Goal: Check status: Check status

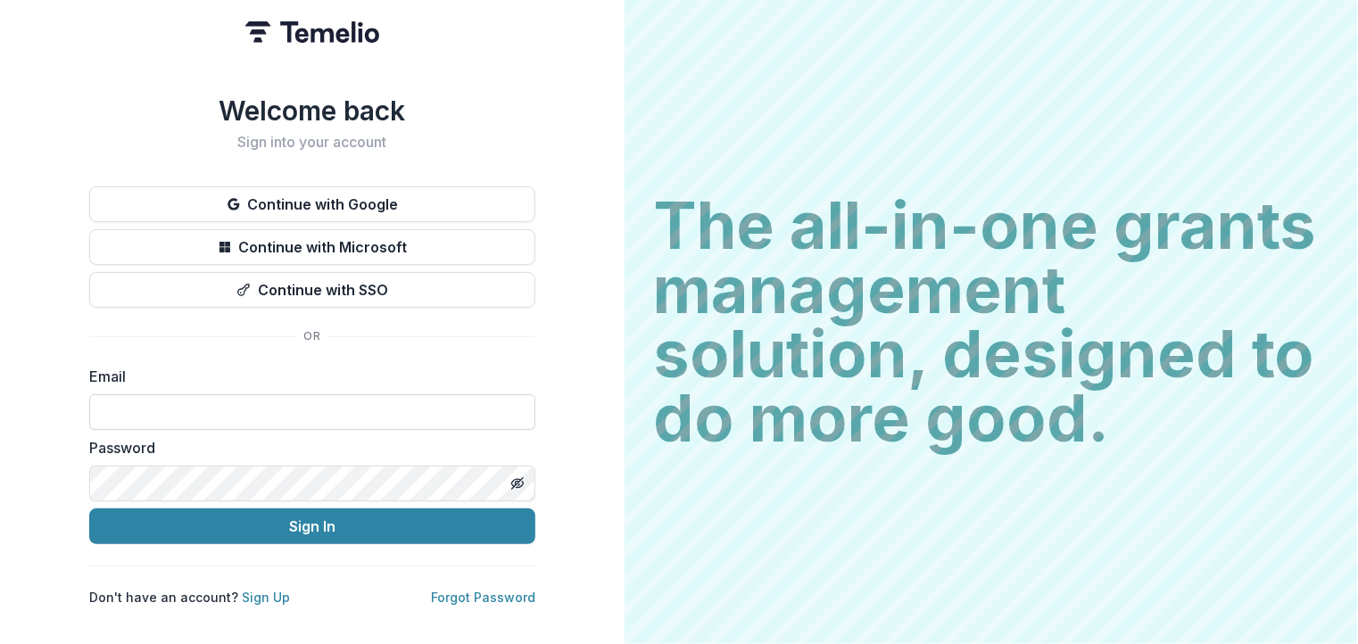
click at [264, 412] on input at bounding box center [312, 412] width 446 height 36
type input "**********"
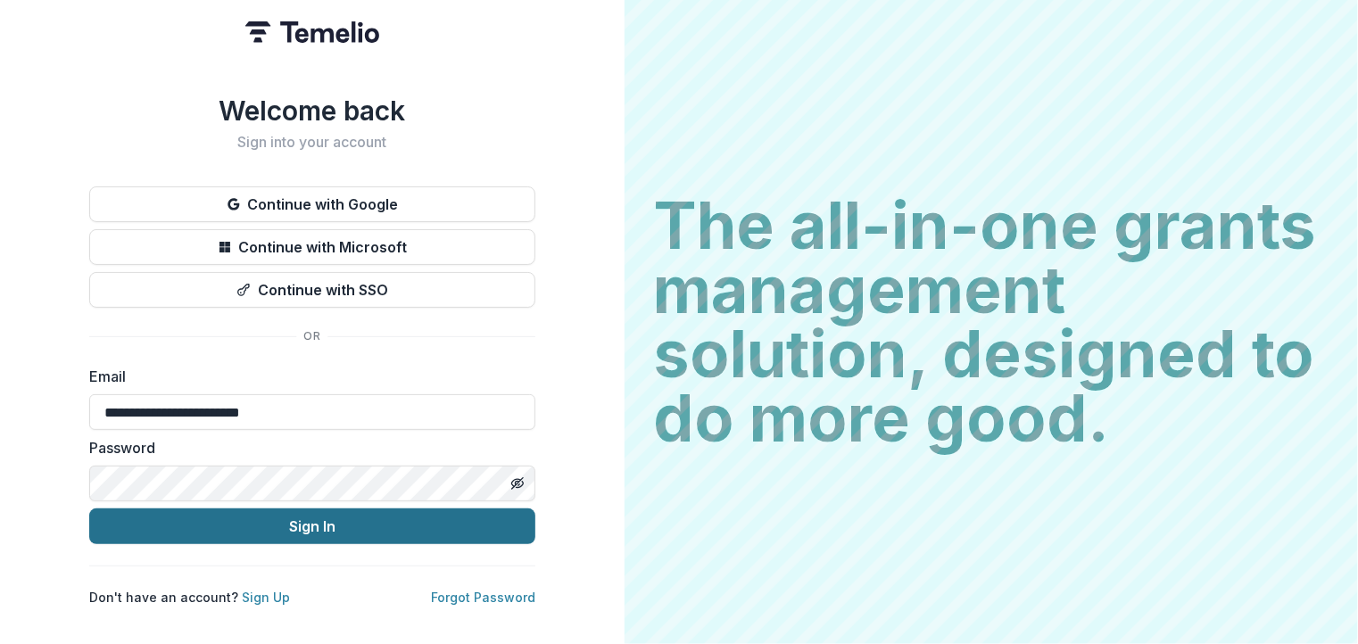
click at [325, 526] on button "Sign In" at bounding box center [312, 527] width 446 height 36
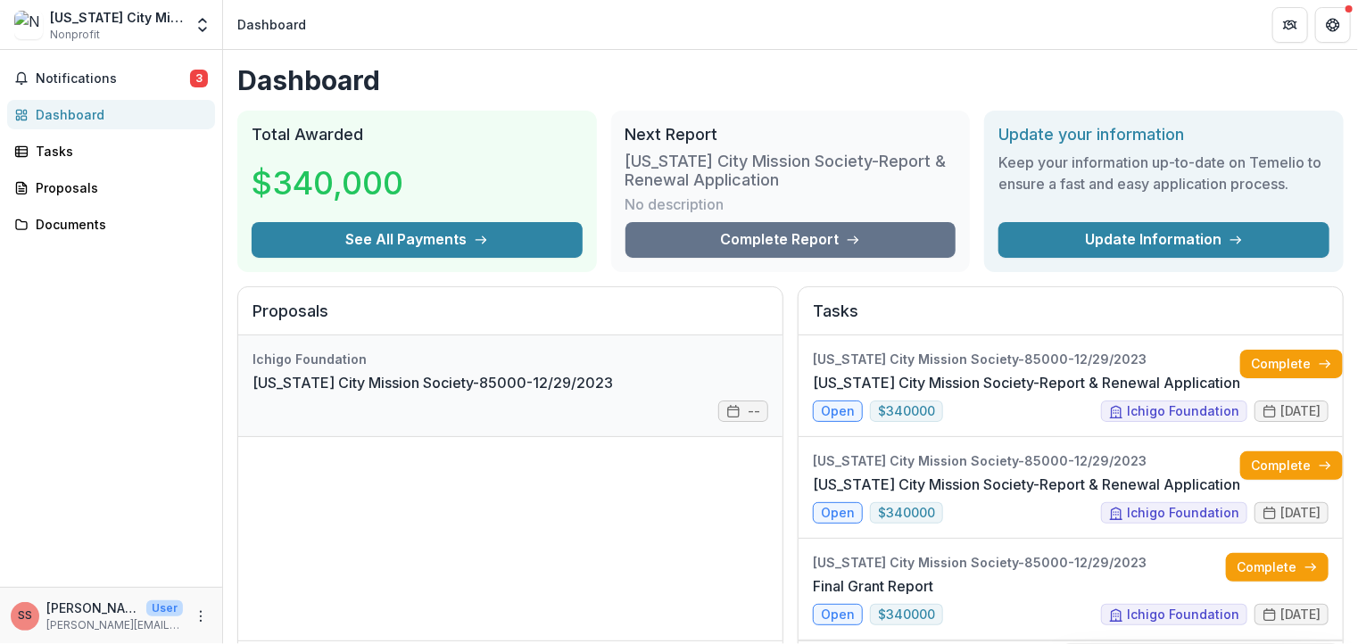
click at [474, 383] on link "[US_STATE] City Mission Society-85000-12/29/2023" at bounding box center [433, 382] width 360 height 21
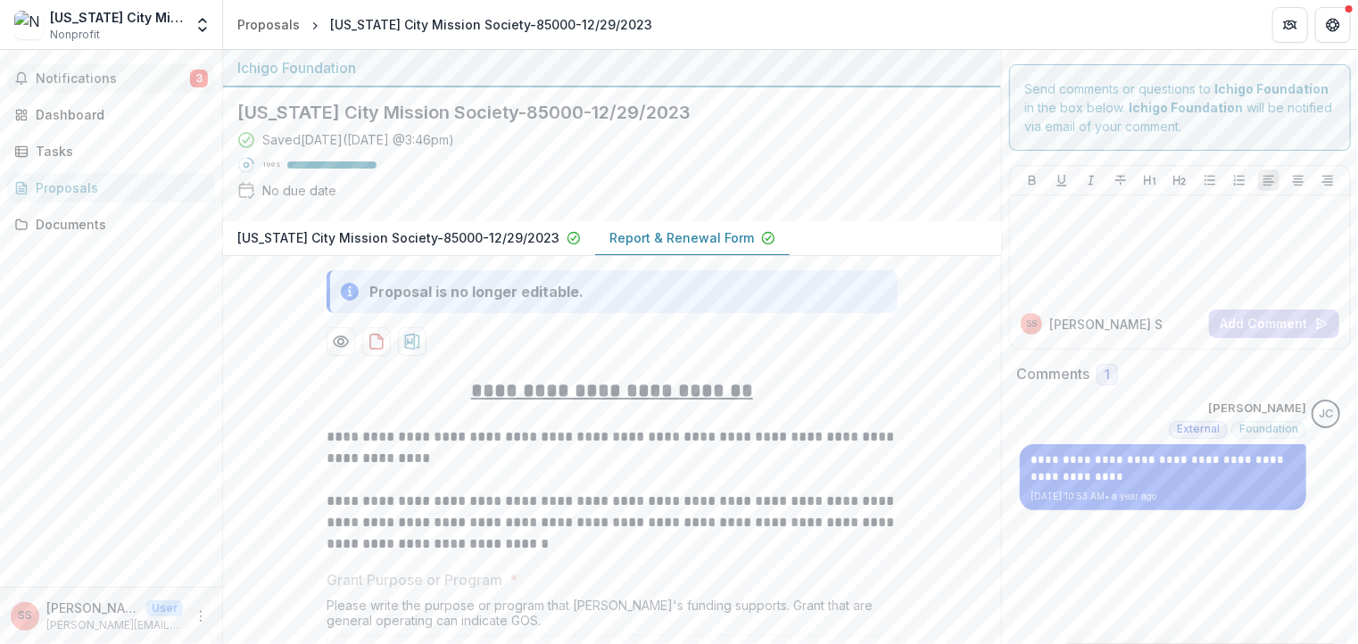
click at [138, 81] on span "Notifications" at bounding box center [113, 78] width 154 height 15
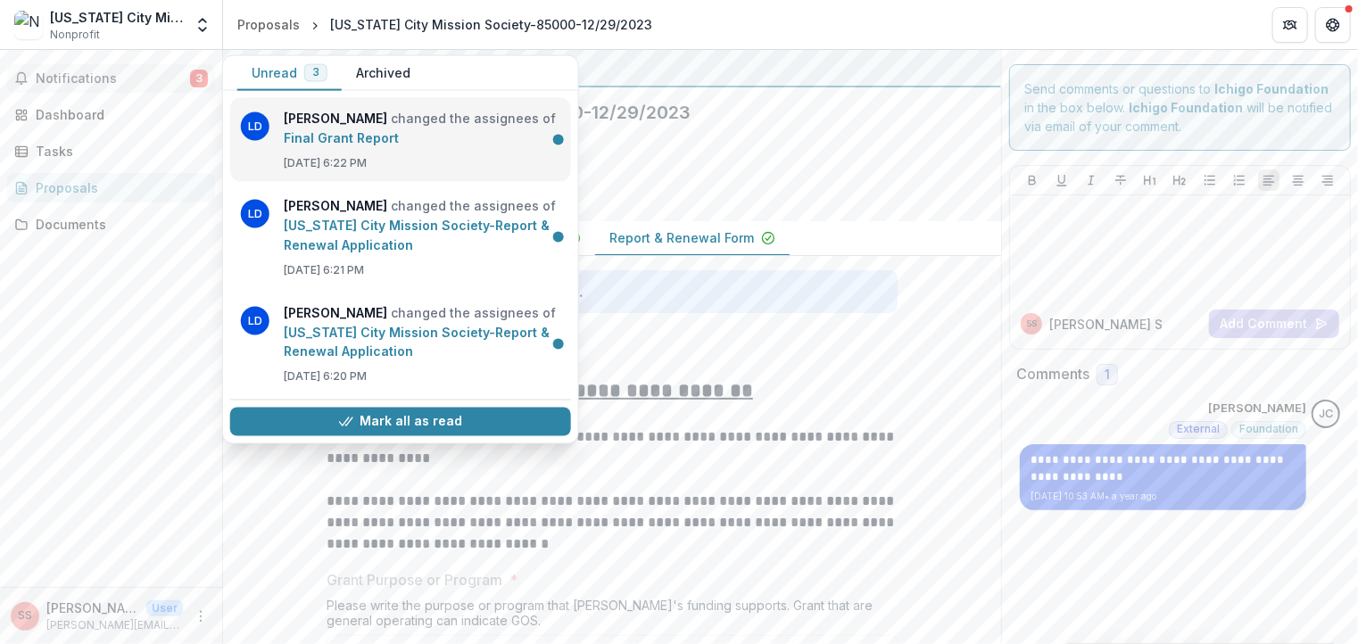
click at [328, 137] on link "Final Grant Report" at bounding box center [341, 137] width 115 height 15
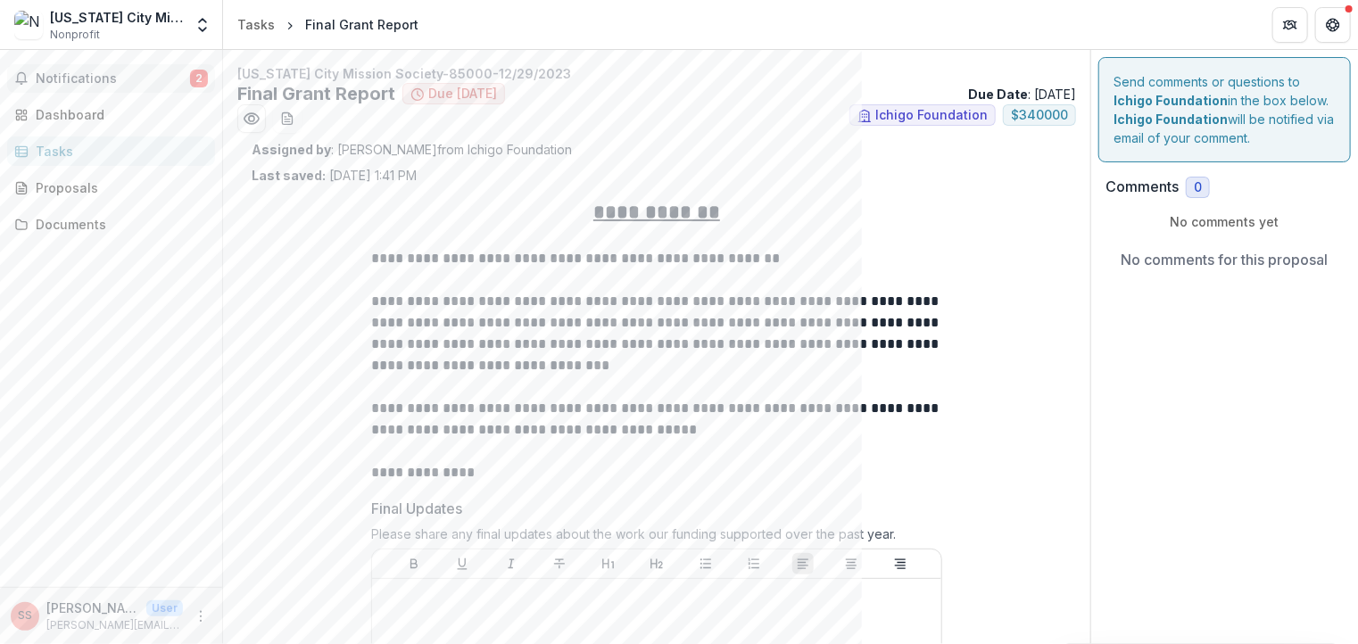
click at [112, 83] on span "Notifications" at bounding box center [113, 78] width 154 height 15
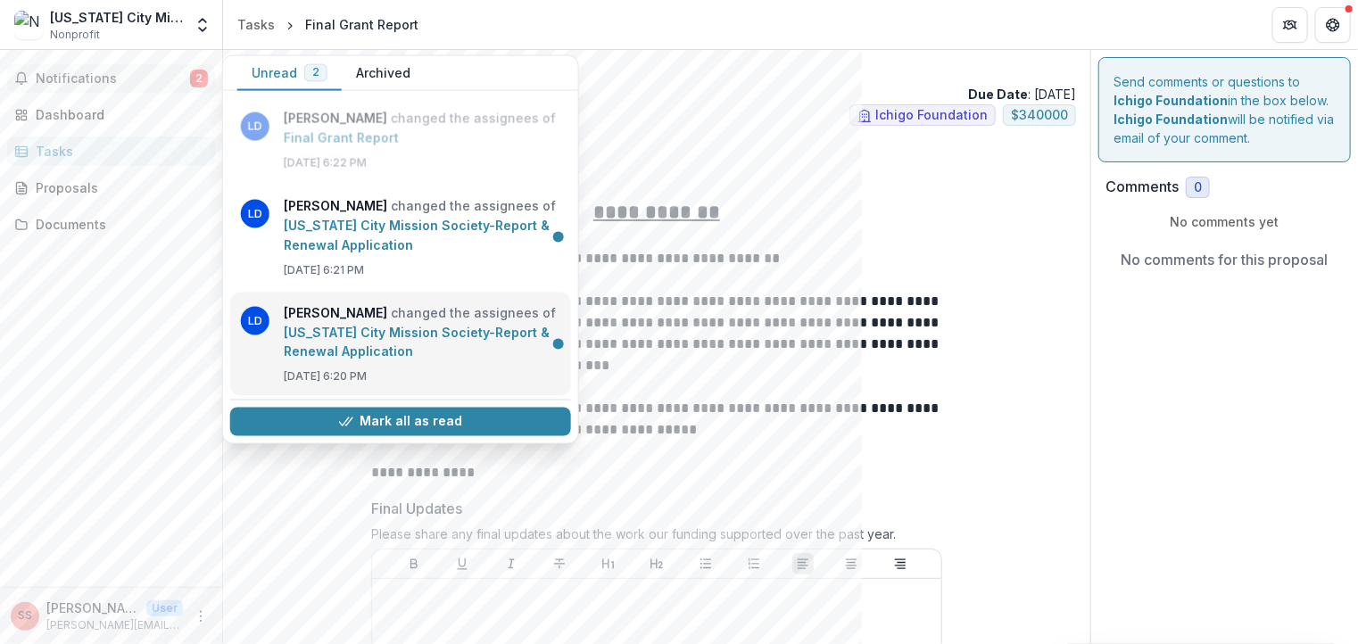
click at [305, 339] on link "New York City Mission Society-Report & Renewal Application" at bounding box center [417, 342] width 266 height 35
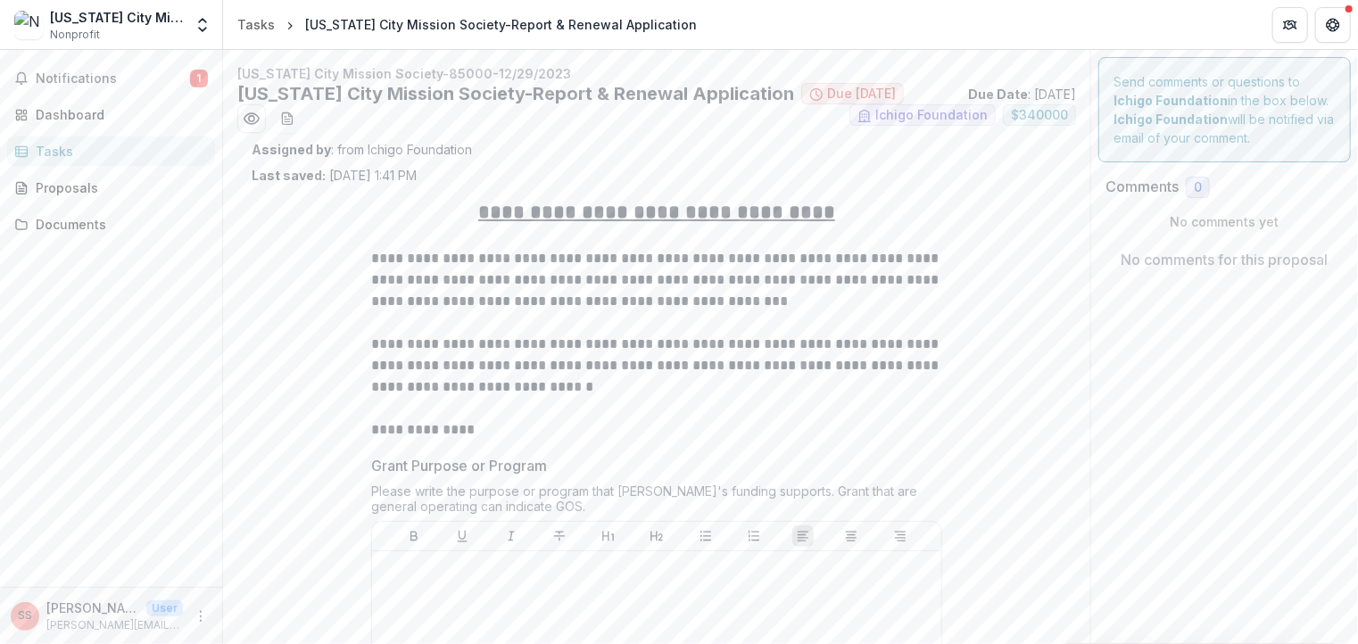
drag, startPoint x: 1357, startPoint y: 133, endPoint x: 1363, endPoint y: 237, distance: 104.6
click at [1357, 237] on html "**********" at bounding box center [679, 322] width 1358 height 644
click at [104, 112] on div "Dashboard" at bounding box center [118, 114] width 165 height 19
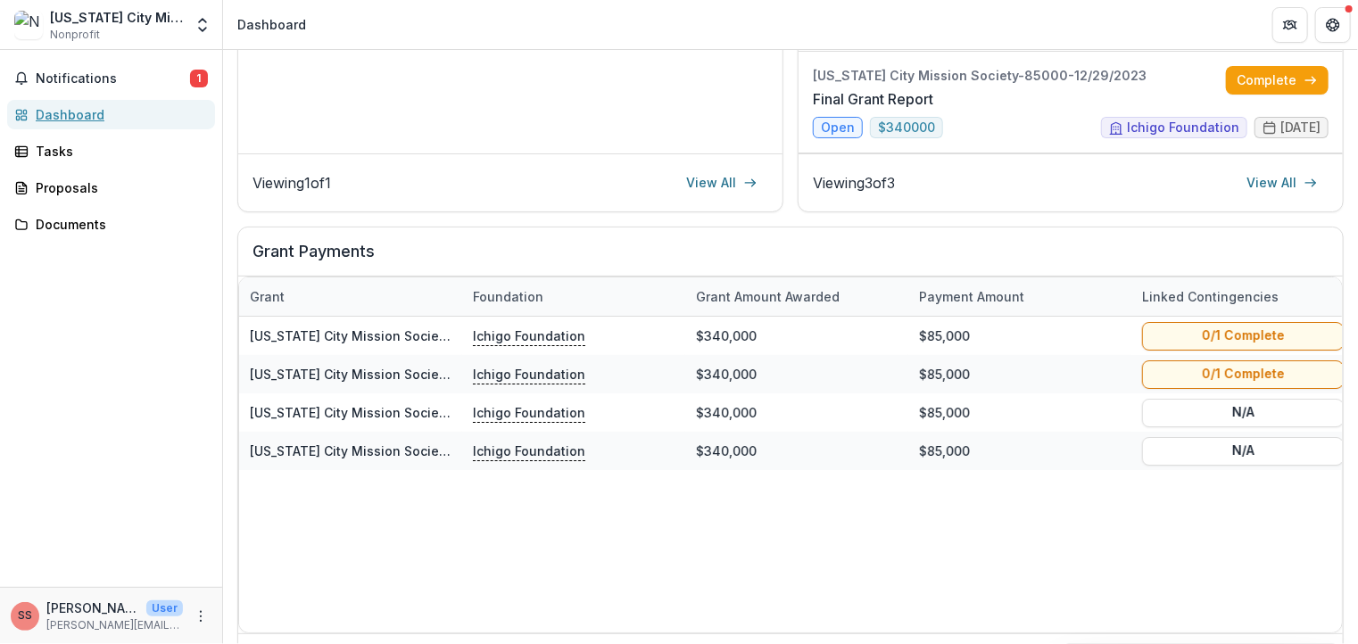
scroll to position [494, 0]
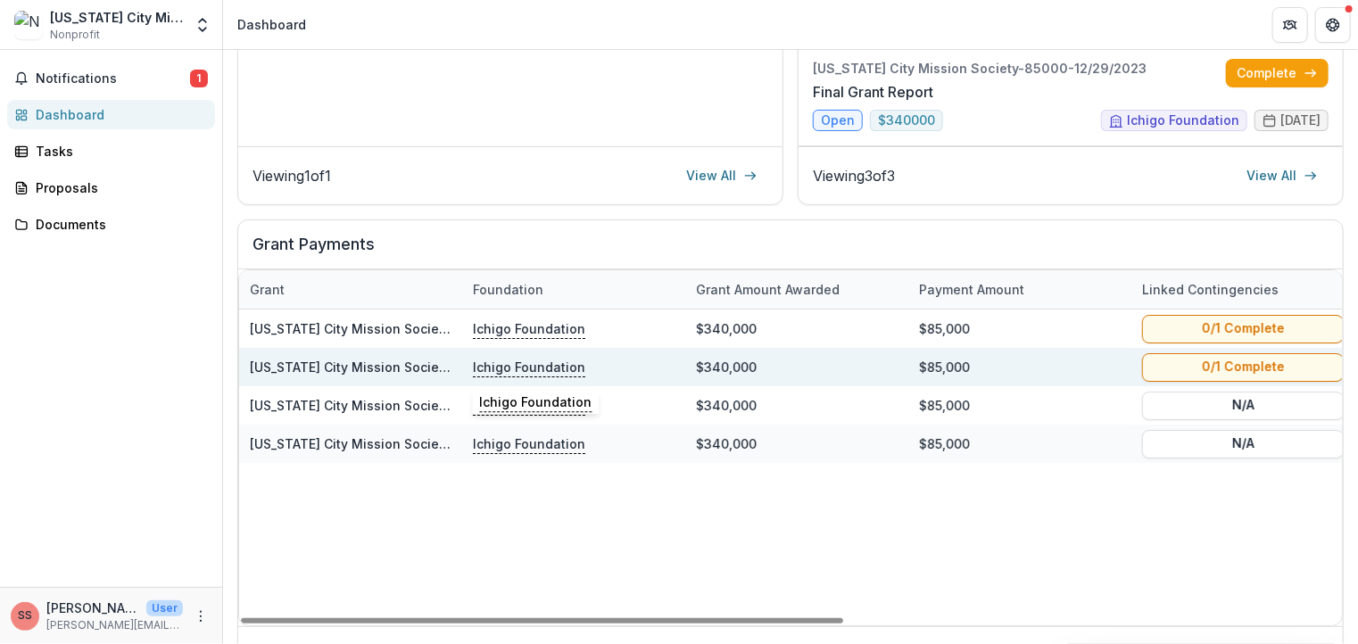
click at [551, 368] on p "Ichigo Foundation" at bounding box center [529, 367] width 112 height 20
click at [375, 361] on link "[US_STATE] City Mission Society-85000-12/29/2023" at bounding box center [411, 367] width 322 height 15
